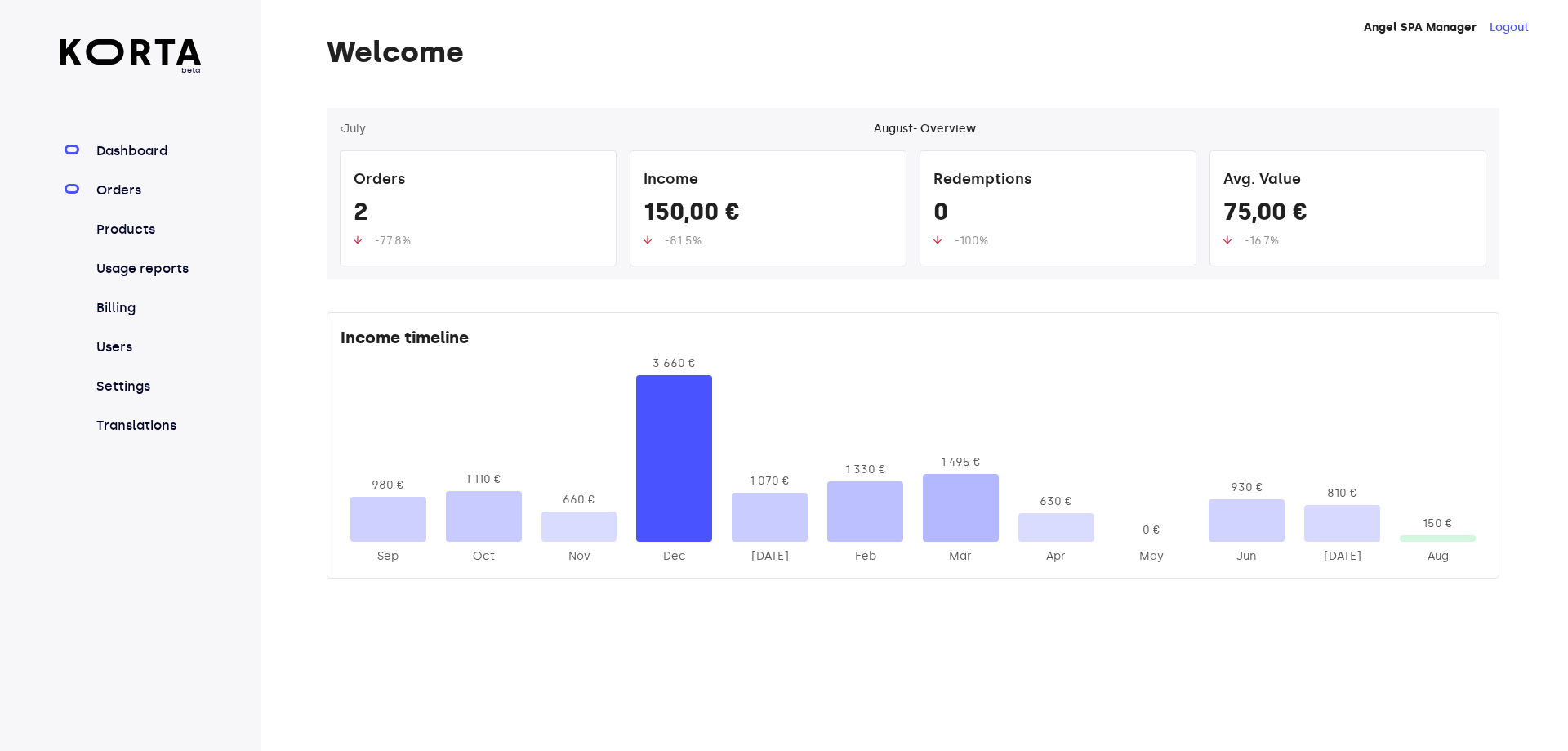
click at [119, 189] on link "Orders" at bounding box center [147, 191] width 109 height 20
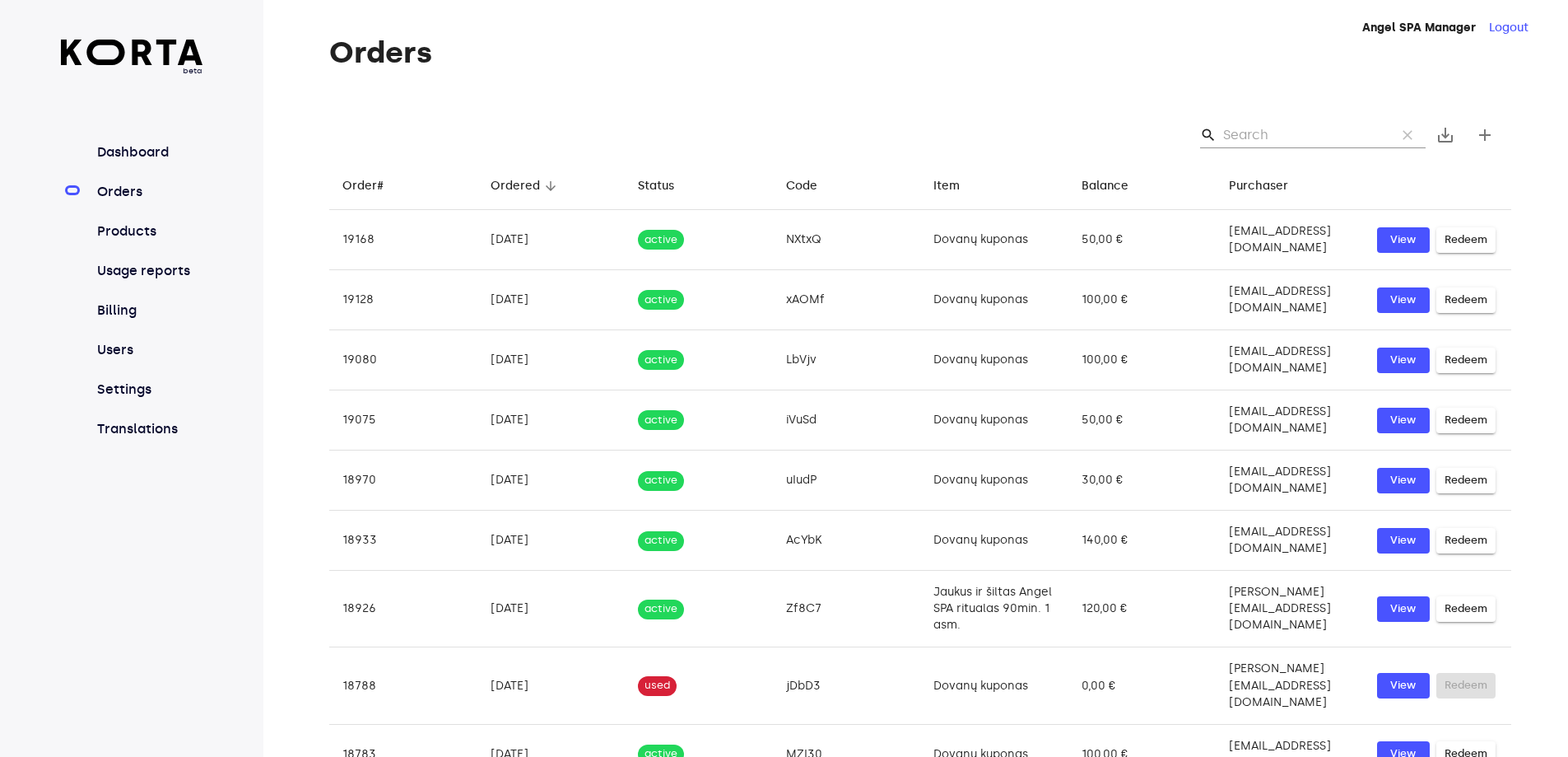
click at [1261, 129] on input "Search" at bounding box center [1303, 134] width 160 height 26
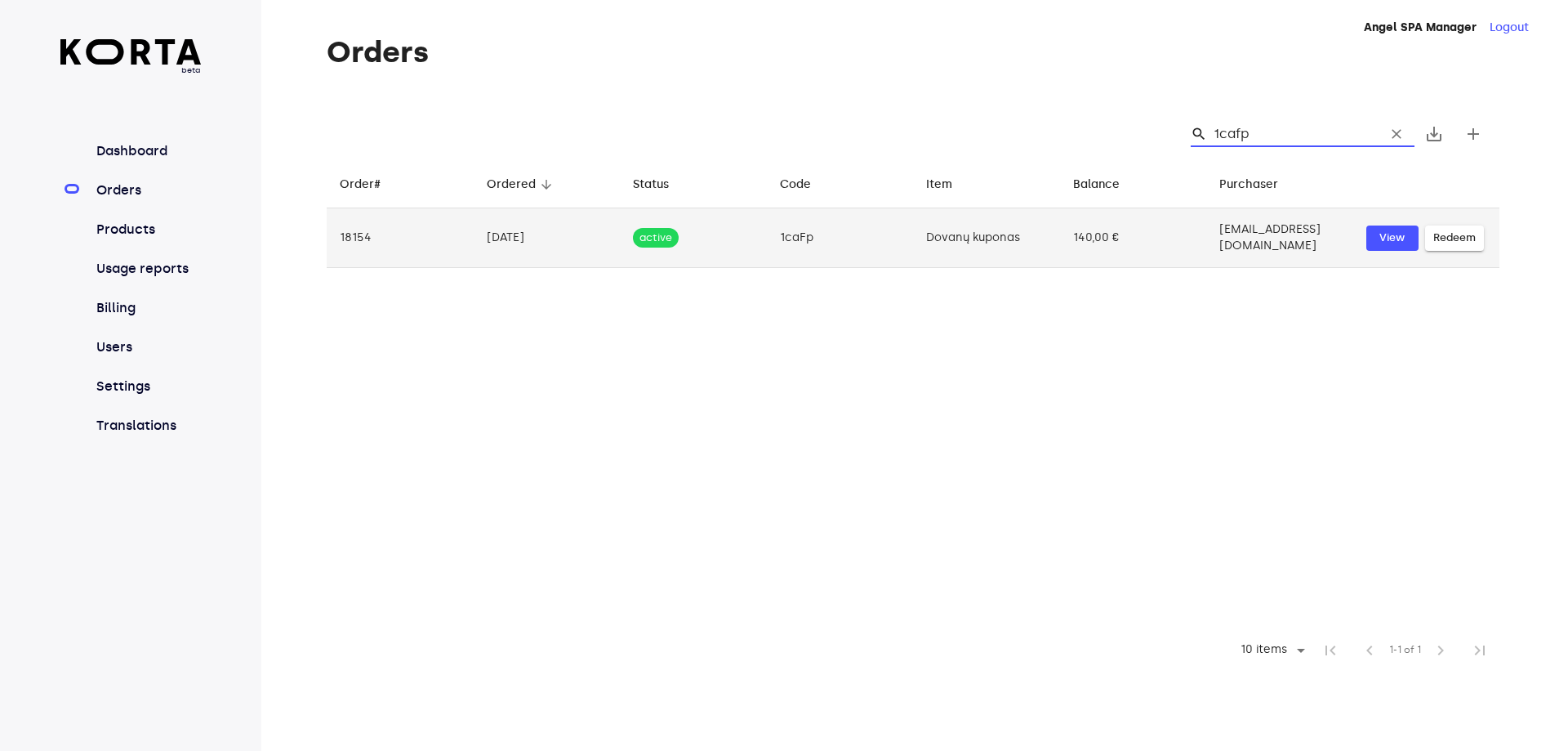
type input "1cafp"
click at [1060, 233] on td "140,00 €" at bounding box center [1133, 238] width 147 height 59
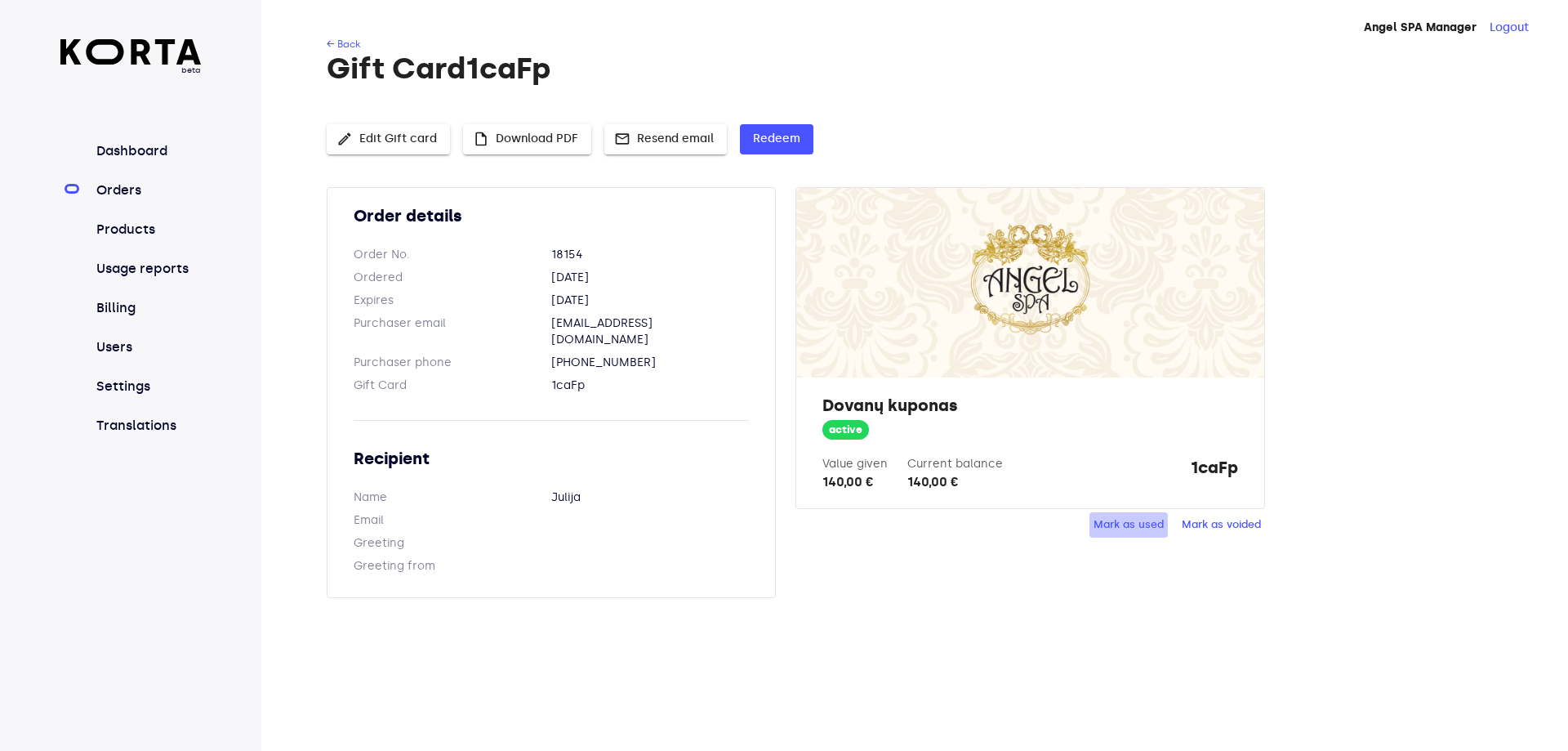
click at [1095, 524] on span "Mark as used" at bounding box center [1129, 524] width 70 height 19
